Goal: Transaction & Acquisition: Purchase product/service

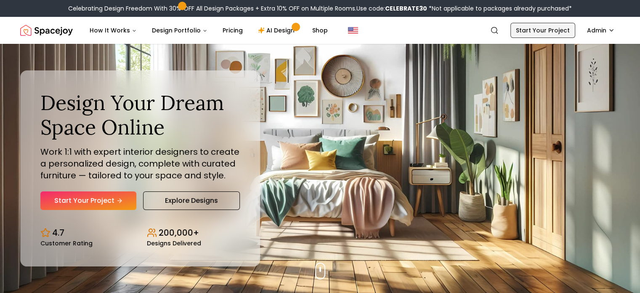
click at [555, 30] on link "Start Your Project" at bounding box center [543, 30] width 65 height 15
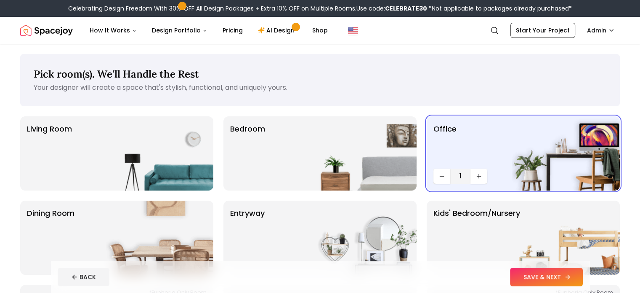
click at [581, 279] on button "SAVE & NEXT" at bounding box center [546, 276] width 73 height 19
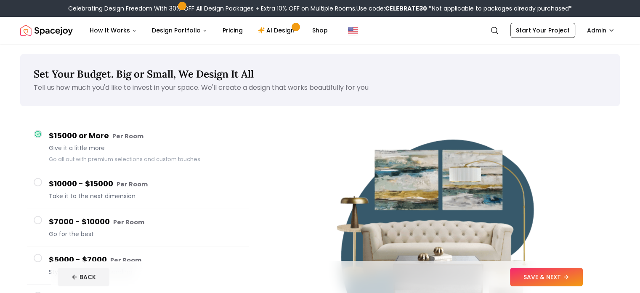
click at [581, 279] on button "SAVE & NEXT" at bounding box center [546, 276] width 73 height 19
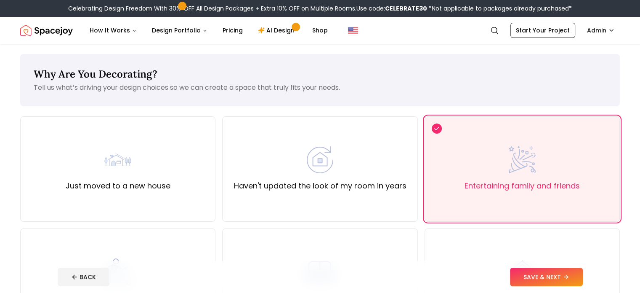
click at [581, 279] on button "SAVE & NEXT" at bounding box center [546, 276] width 73 height 19
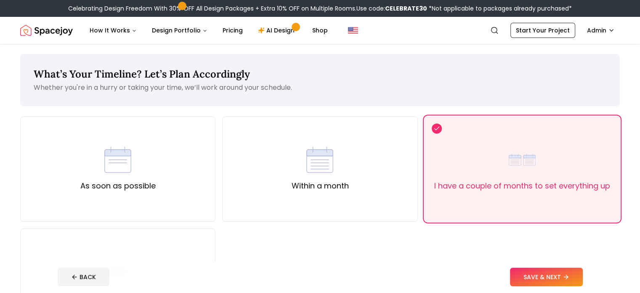
click at [581, 279] on button "SAVE & NEXT" at bounding box center [546, 276] width 73 height 19
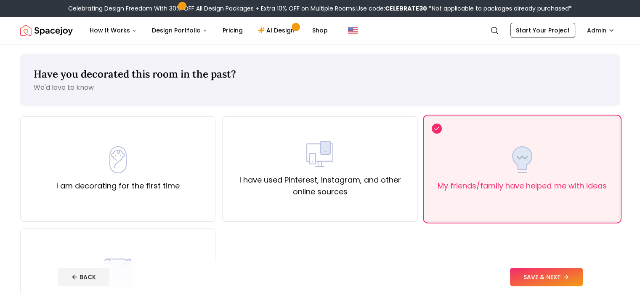
click at [581, 279] on button "SAVE & NEXT" at bounding box center [546, 276] width 73 height 19
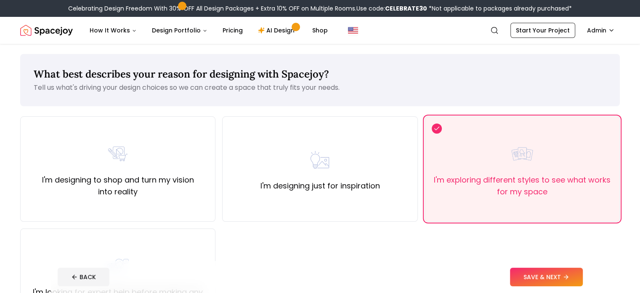
click at [581, 279] on button "SAVE & NEXT" at bounding box center [546, 276] width 73 height 19
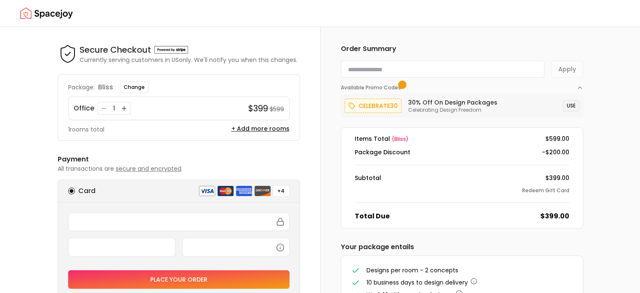
click at [571, 106] on button "USE" at bounding box center [571, 106] width 16 height 12
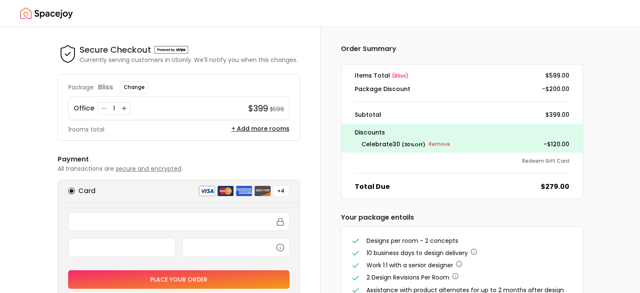
click at [39, 10] on img "Spacejoy" at bounding box center [46, 13] width 53 height 17
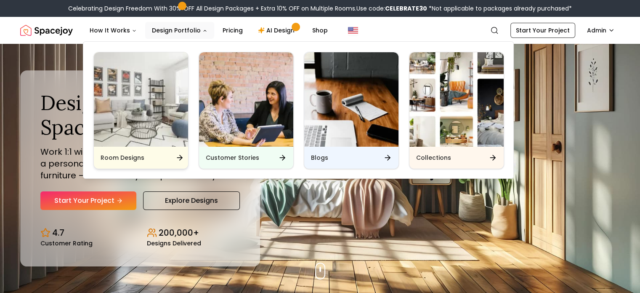
click at [160, 141] on img "Main" at bounding box center [141, 99] width 94 height 94
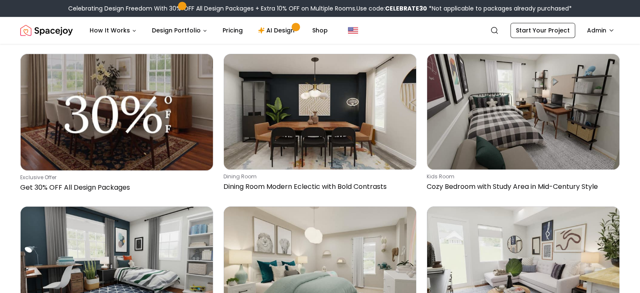
scroll to position [383, 0]
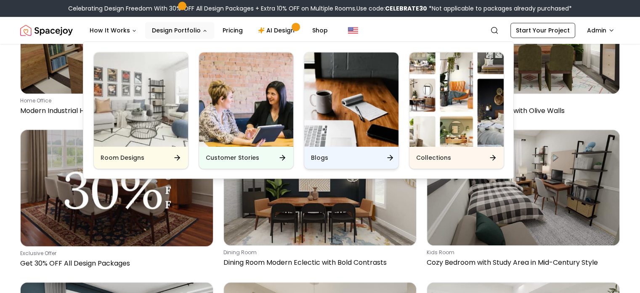
click at [385, 158] on div "Blogs" at bounding box center [351, 157] width 94 height 22
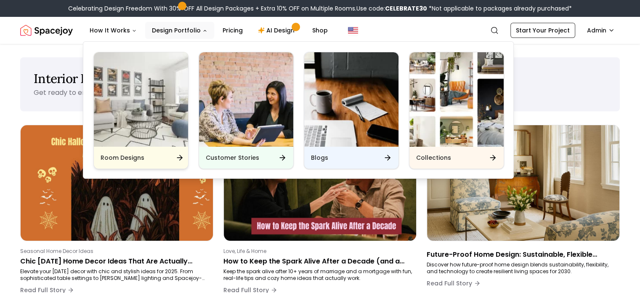
click at [172, 158] on div "Room Designs" at bounding box center [141, 157] width 94 height 22
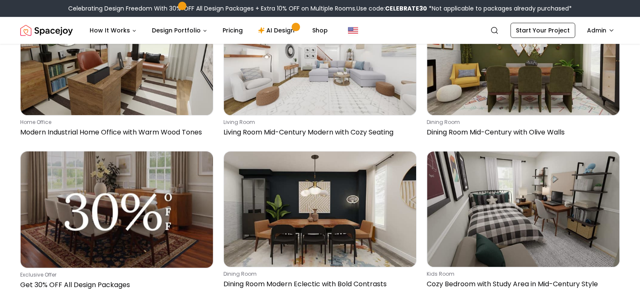
scroll to position [370, 0]
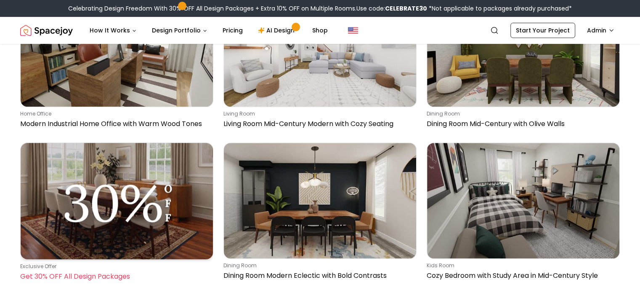
click at [168, 165] on img at bounding box center [117, 201] width 192 height 116
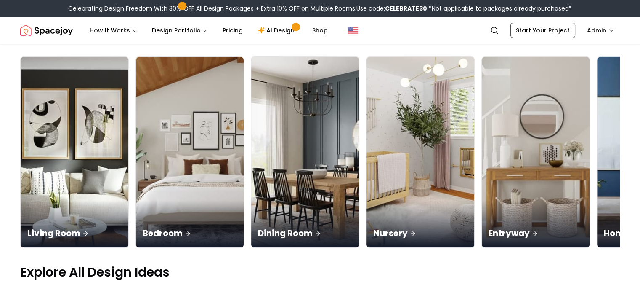
scroll to position [0, 0]
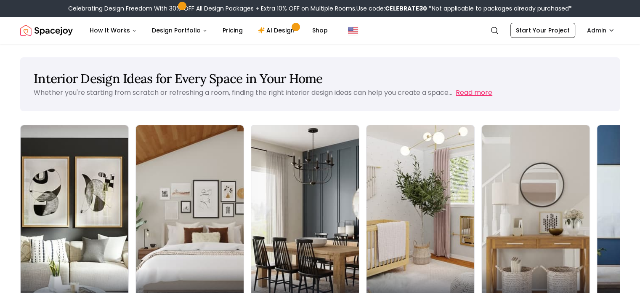
click at [468, 90] on button "Read more" at bounding box center [474, 93] width 37 height 10
